Goal: Information Seeking & Learning: Learn about a topic

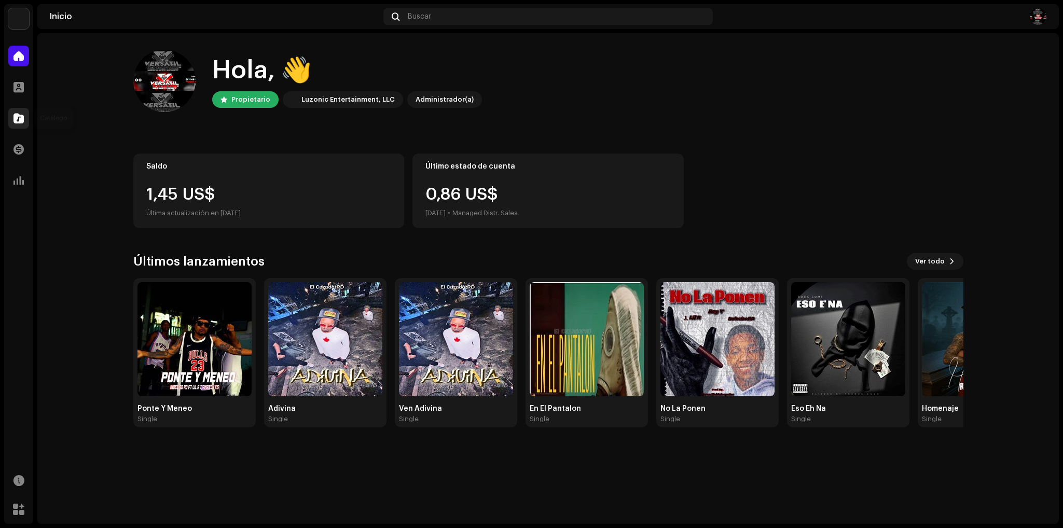
click at [16, 125] on div at bounding box center [18, 118] width 21 height 21
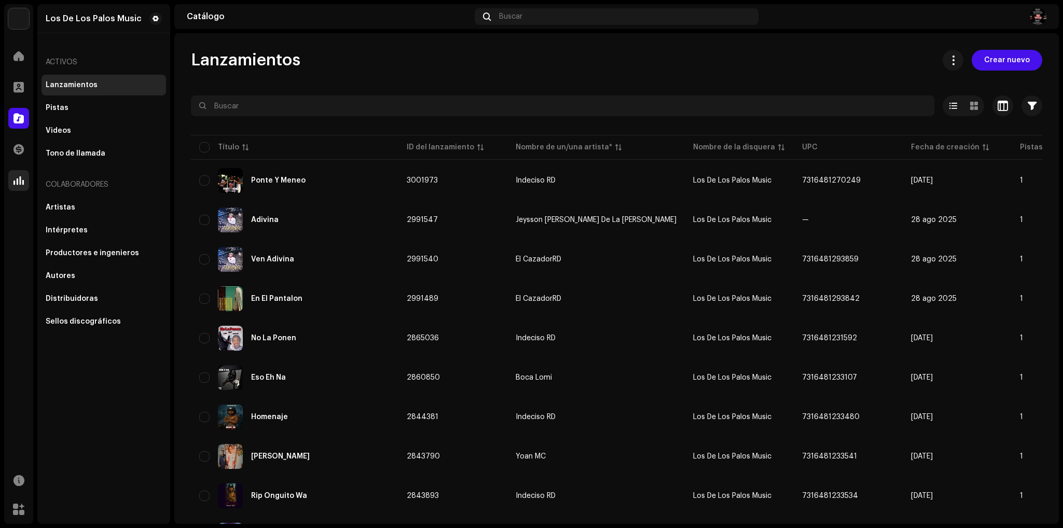
click at [5, 191] on div "Estadísticas" at bounding box center [18, 180] width 29 height 29
click at [13, 186] on div at bounding box center [18, 180] width 21 height 21
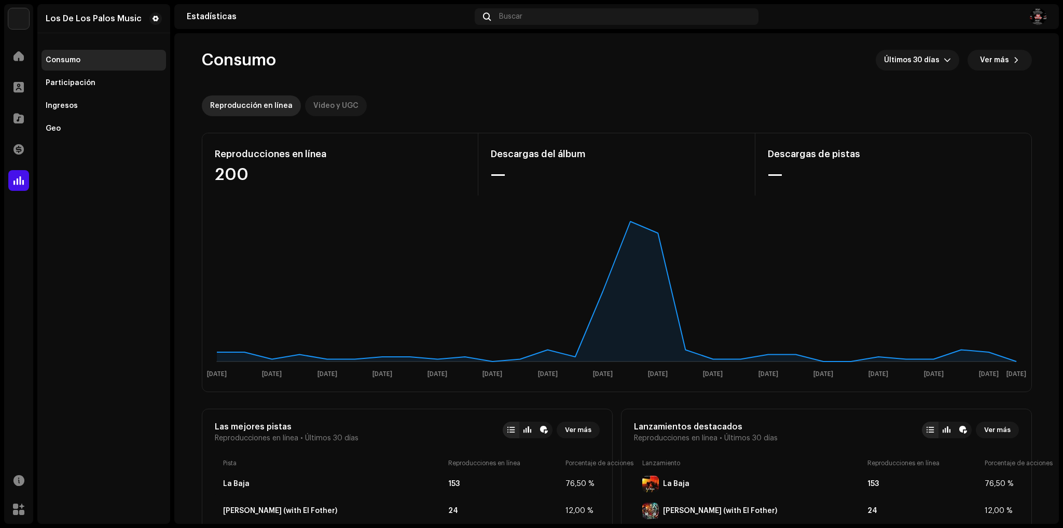
click at [334, 114] on div "Video y UGC" at bounding box center [335, 105] width 45 height 21
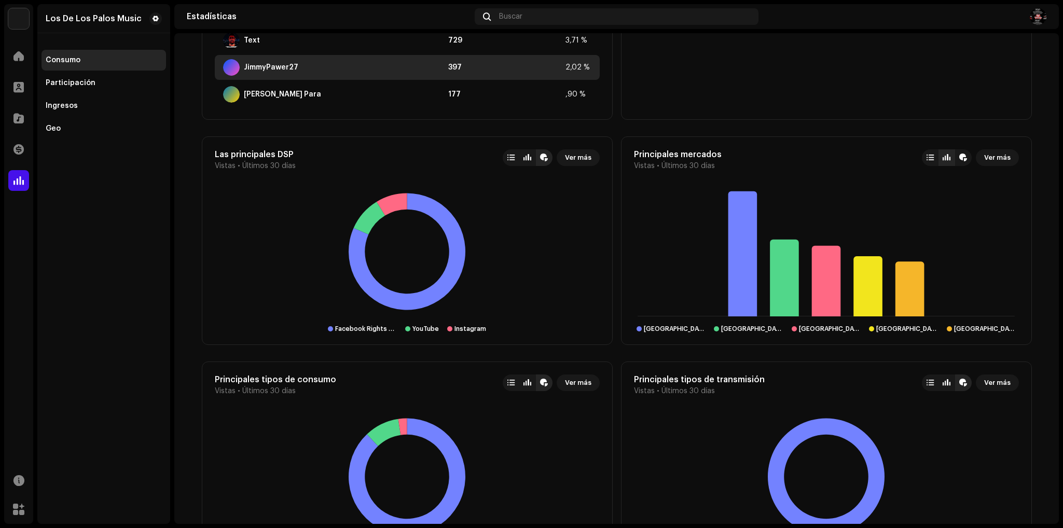
scroll to position [700, 0]
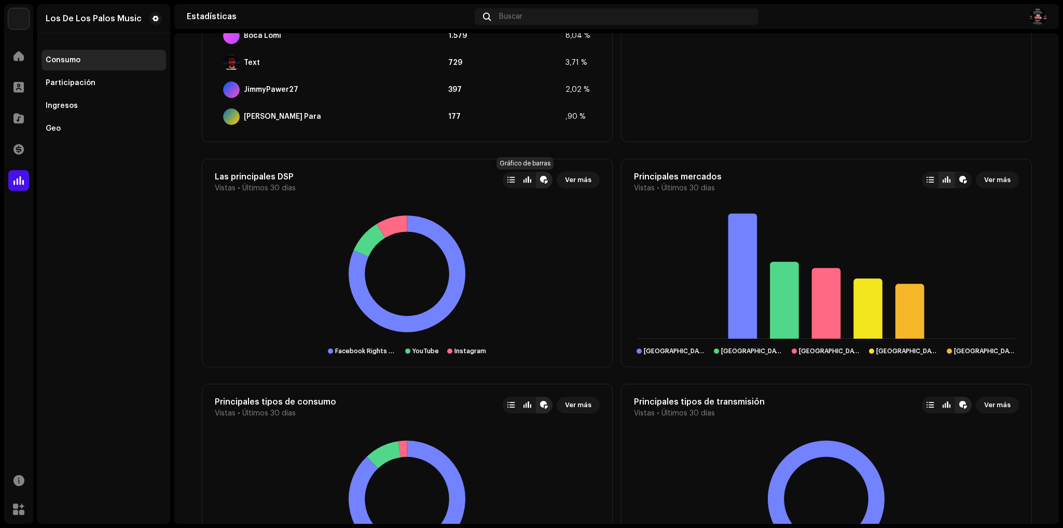
click at [528, 182] on div at bounding box center [527, 180] width 8 height 8
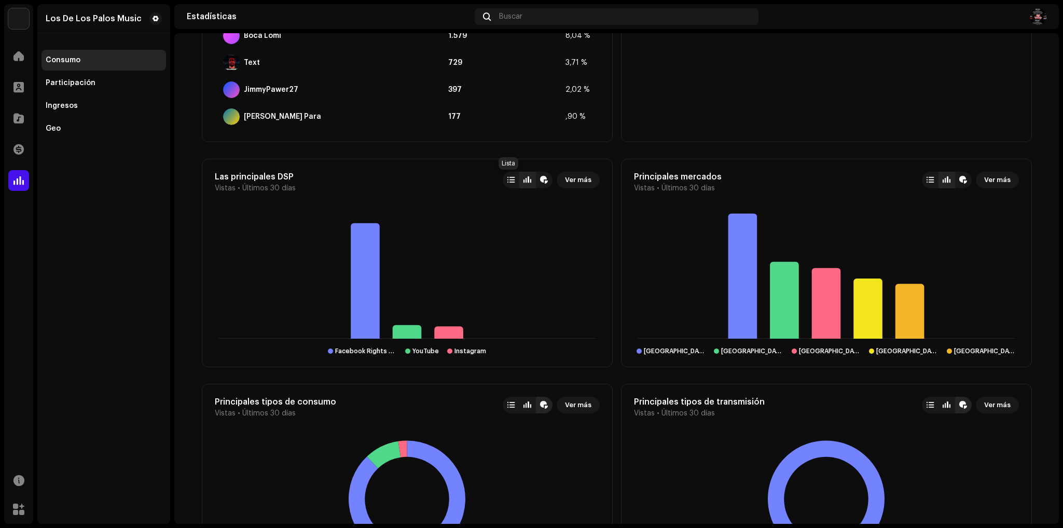
click at [511, 184] on div at bounding box center [510, 180] width 7 height 8
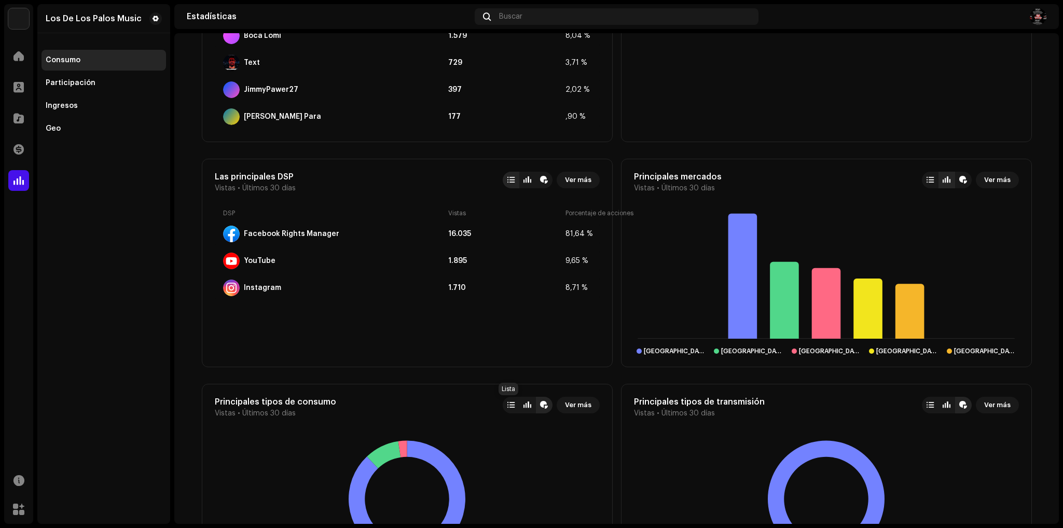
click at [503, 406] on div at bounding box center [511, 405] width 17 height 17
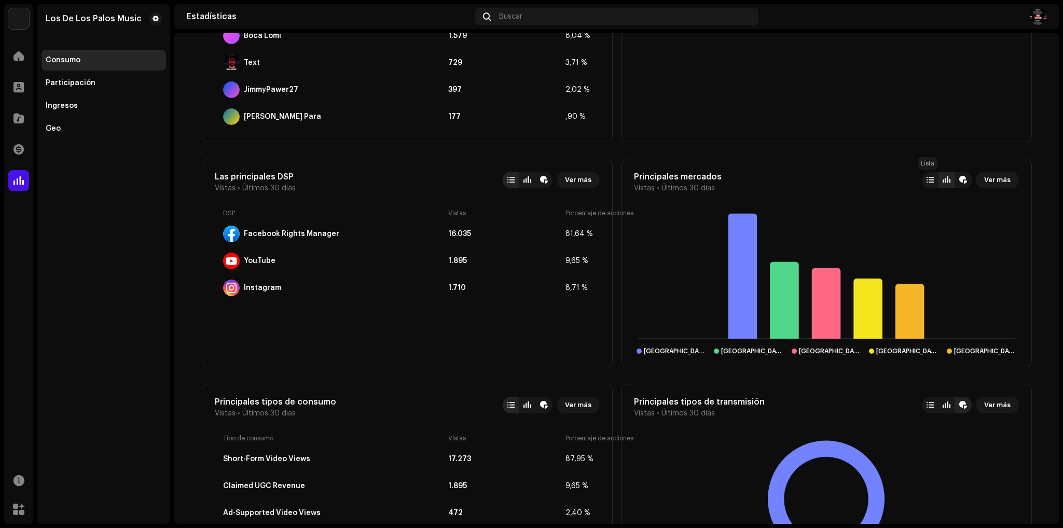
click at [922, 184] on div at bounding box center [930, 180] width 17 height 17
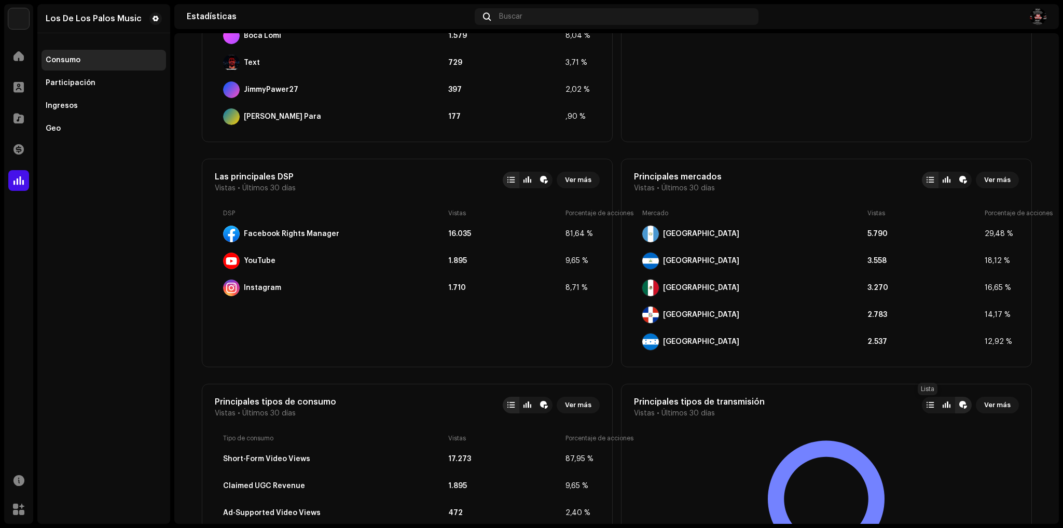
click at [927, 409] on div at bounding box center [930, 405] width 7 height 8
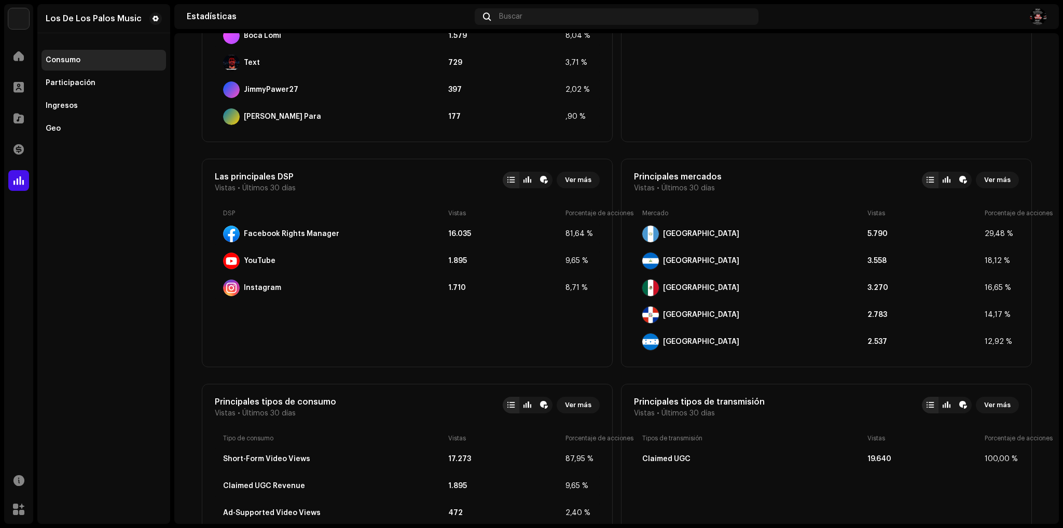
scroll to position [778, 0]
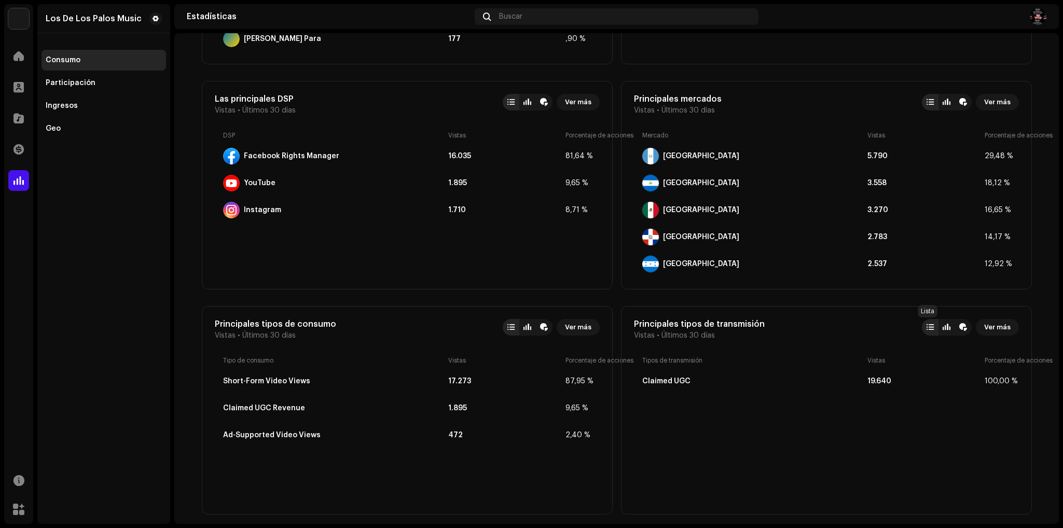
click at [927, 325] on div at bounding box center [930, 327] width 7 height 8
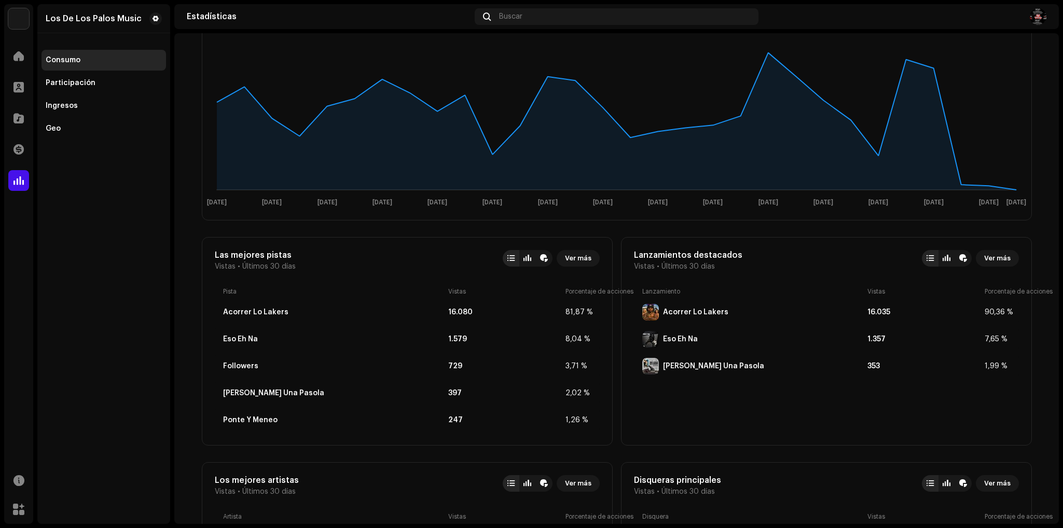
scroll to position [0, 0]
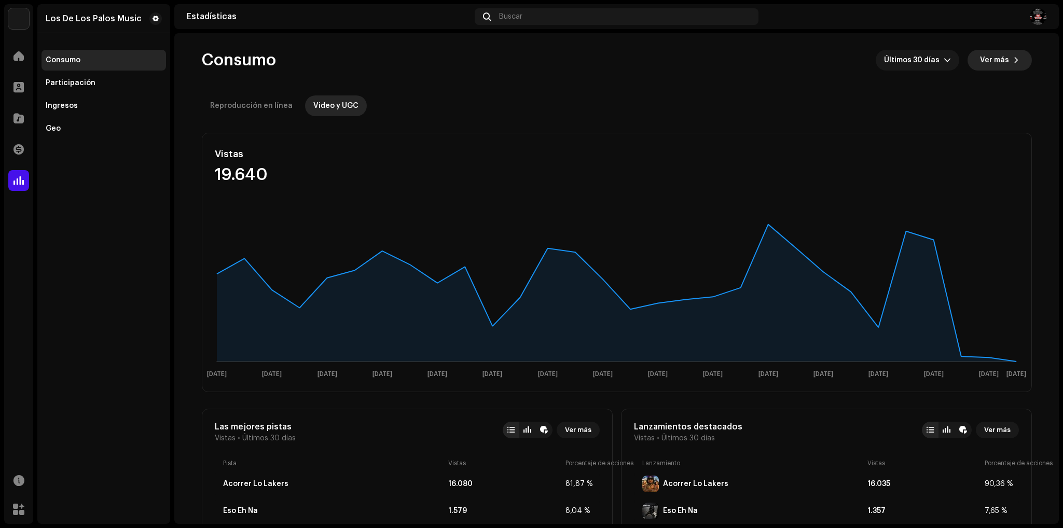
click at [993, 56] on span "Ver más" at bounding box center [994, 60] width 29 height 21
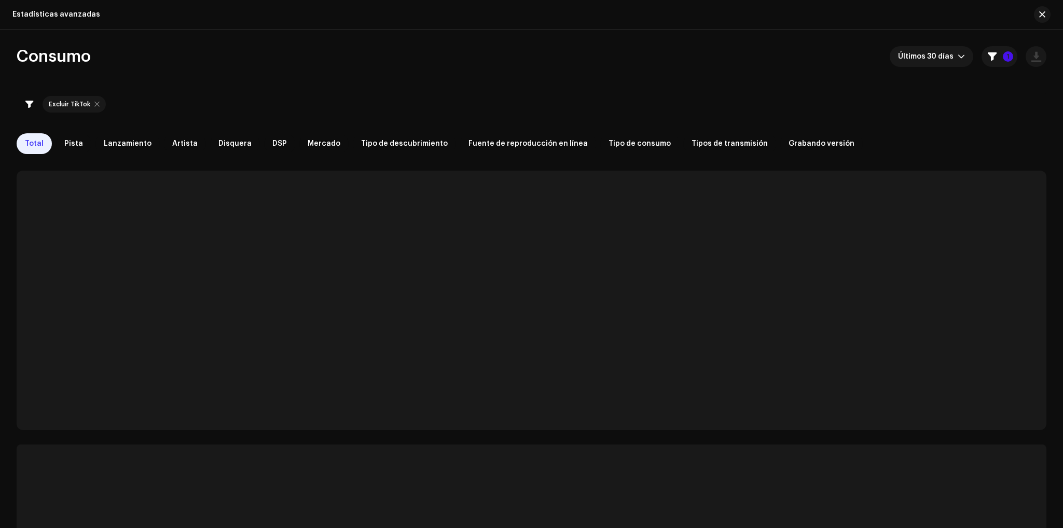
checkbox input "true"
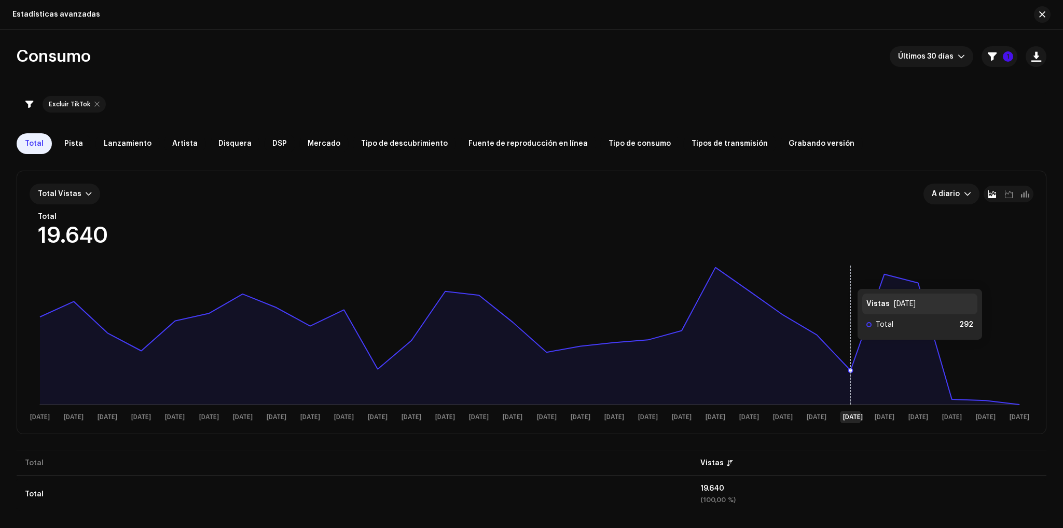
scroll to position [1, 0]
click at [416, 444] on div "Total Vistas A diario Total 19.640 Seleccionado 0 [DATE] [DATE] sept [DATE] sep…" at bounding box center [532, 301] width 1030 height 295
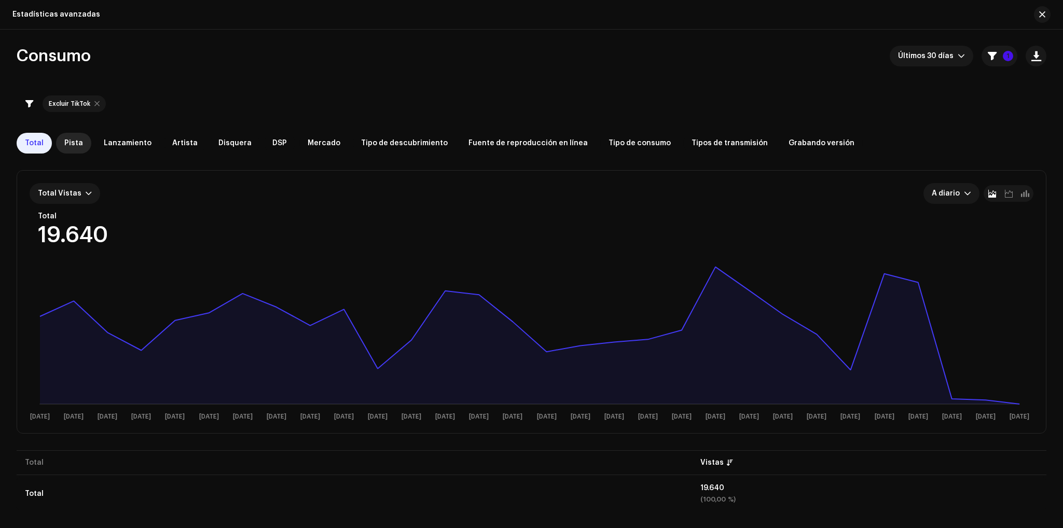
click at [75, 143] on span "Pista" at bounding box center [73, 143] width 19 height 8
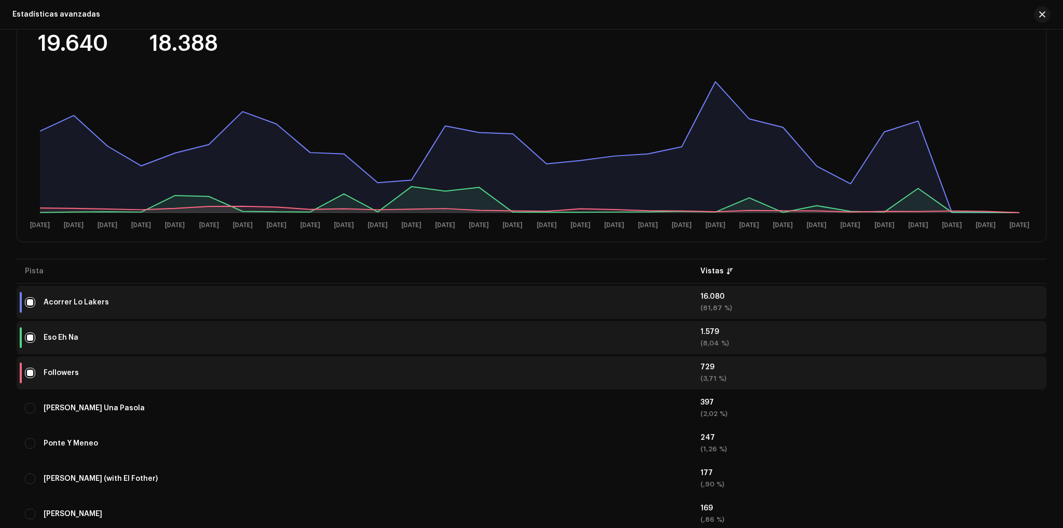
scroll to position [169, 0]
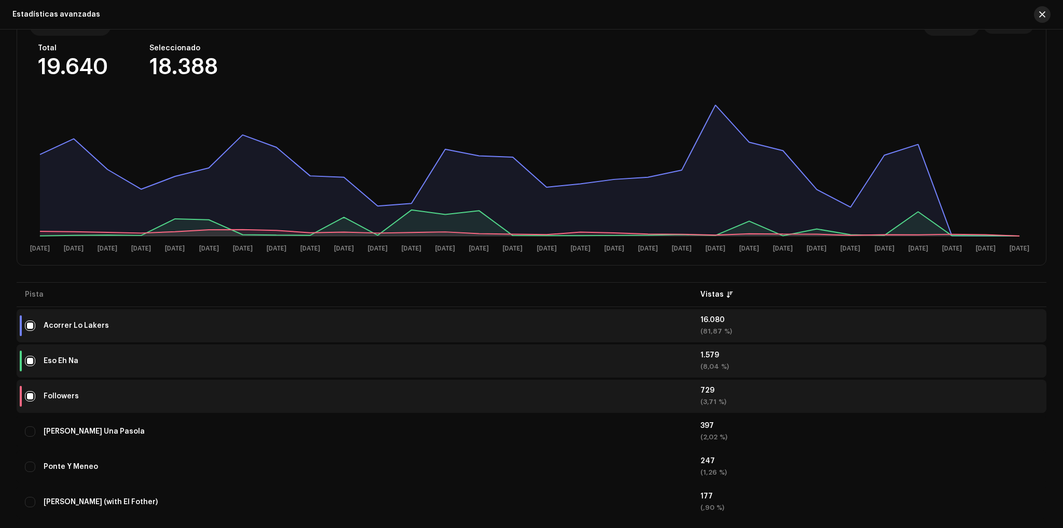
click at [1042, 8] on button "button" at bounding box center [1042, 14] width 17 height 17
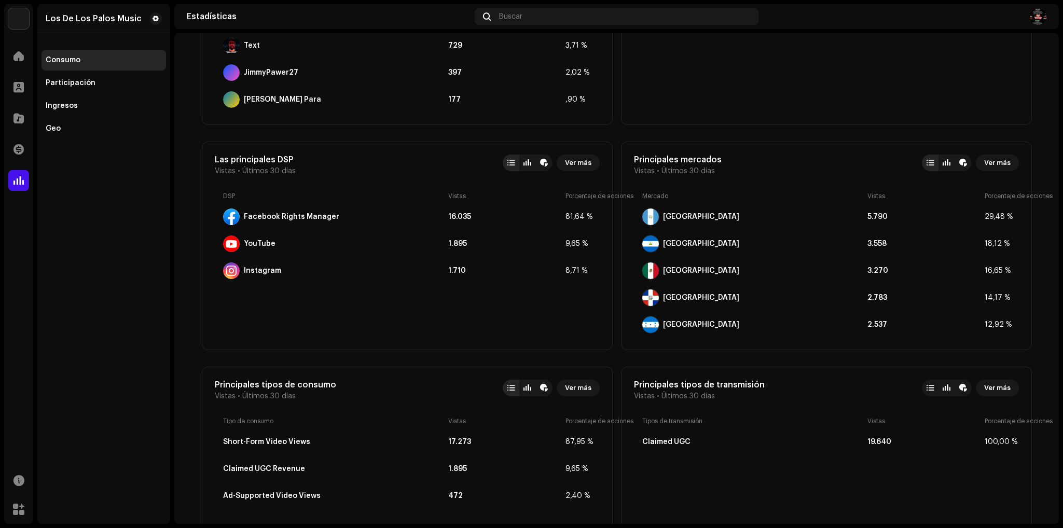
scroll to position [700, 0]
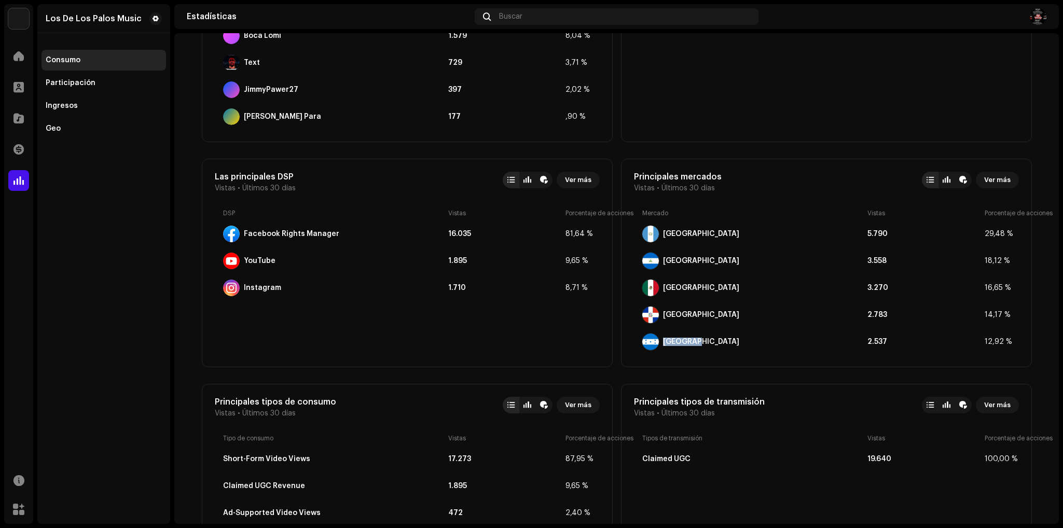
drag, startPoint x: 693, startPoint y: 347, endPoint x: 658, endPoint y: 349, distance: 34.8
click at [654, 349] on div "[GEOGRAPHIC_DATA]" at bounding box center [752, 342] width 221 height 17
click at [987, 174] on span "Ver más" at bounding box center [997, 180] width 26 height 21
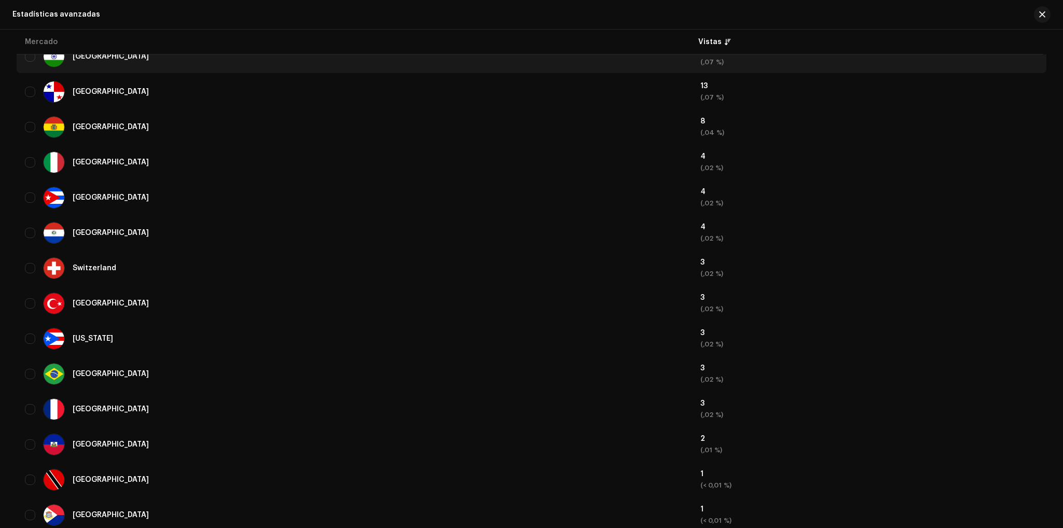
scroll to position [973, 0]
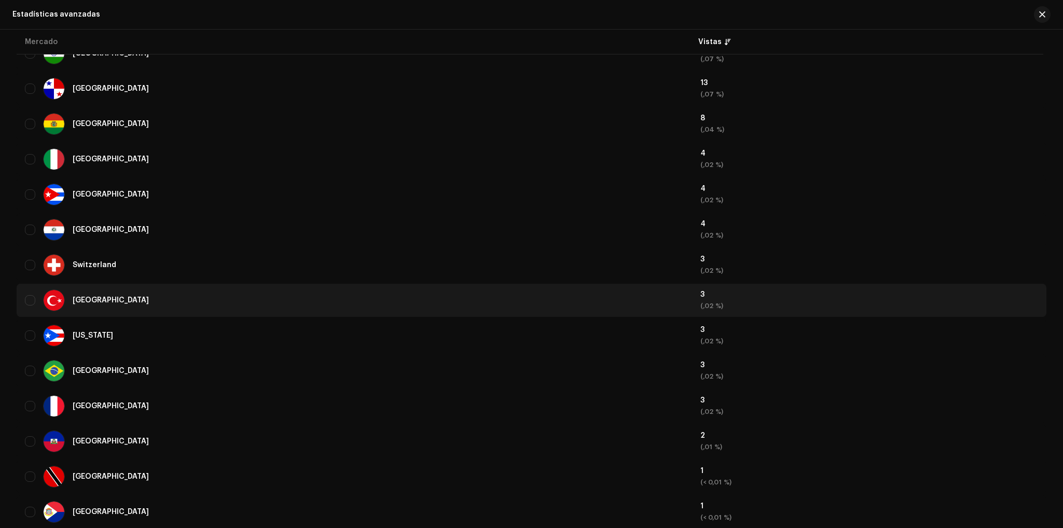
click at [1012, 284] on td "3 (,02 %)" at bounding box center [869, 300] width 354 height 33
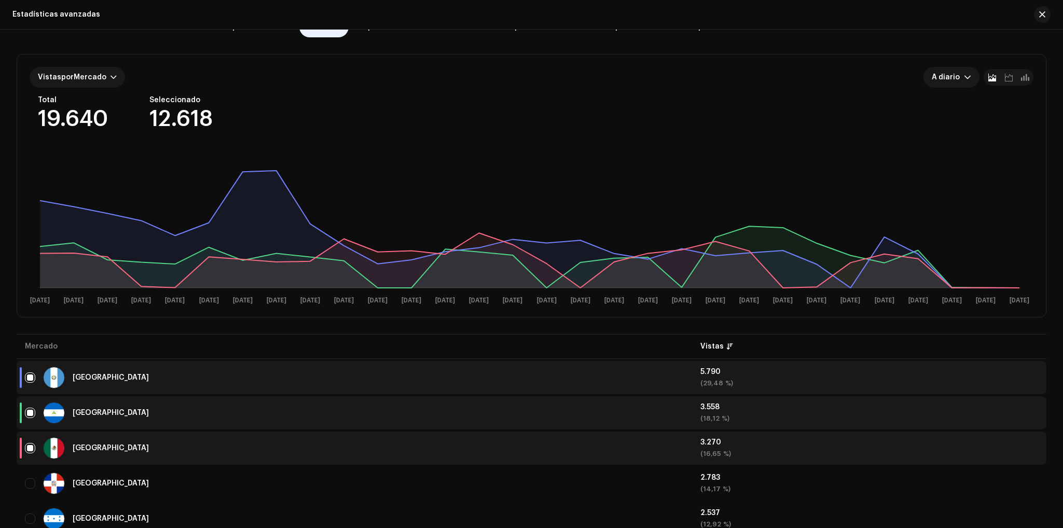
scroll to position [0, 0]
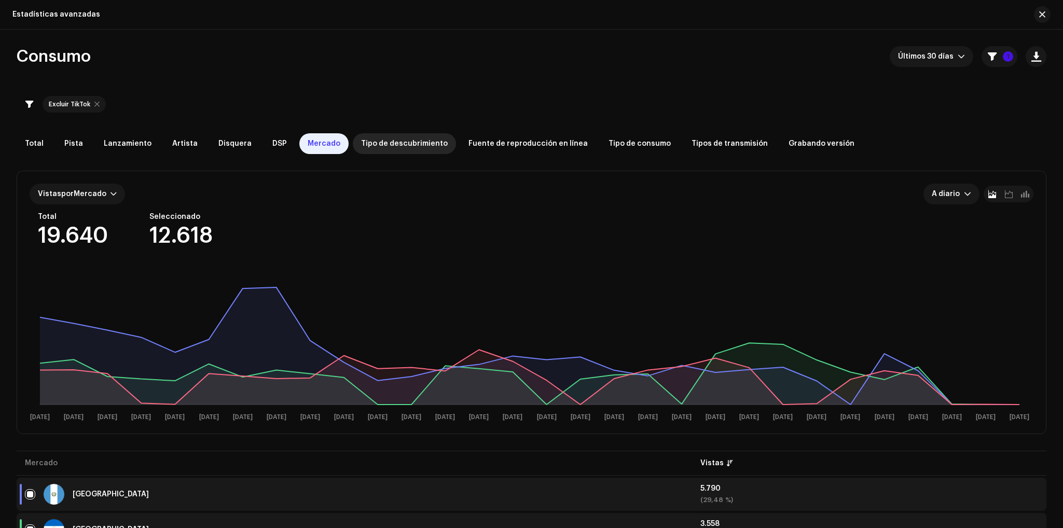
click at [360, 134] on div "Tipo de descubrimiento" at bounding box center [404, 143] width 103 height 21
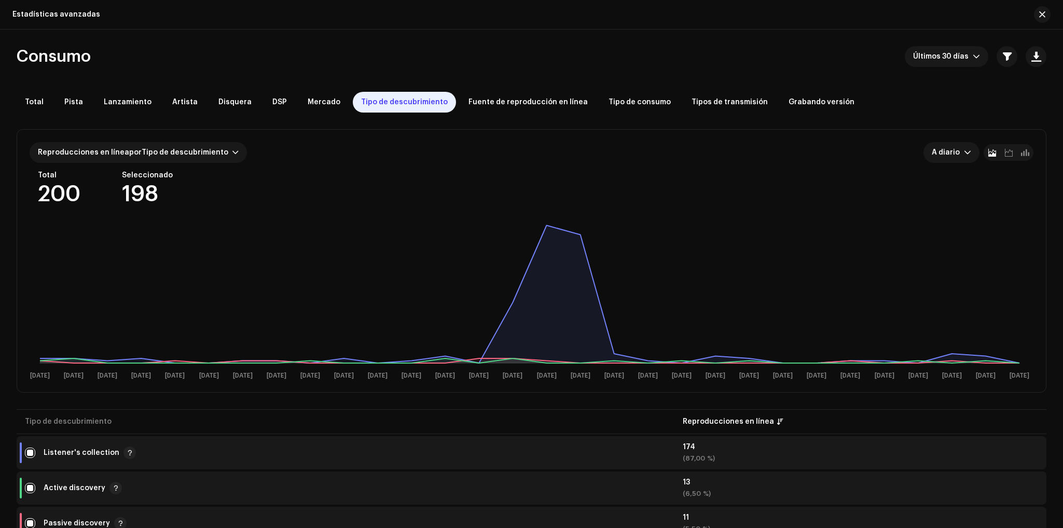
click at [466, 114] on div "Reproducciones en línea por Tipo de descubrimiento A diario Total 200 Seleccion…" at bounding box center [532, 260] width 1030 height 295
click at [468, 106] on span "Fuente de reproducción en línea" at bounding box center [527, 102] width 119 height 8
